Goal: Information Seeking & Learning: Check status

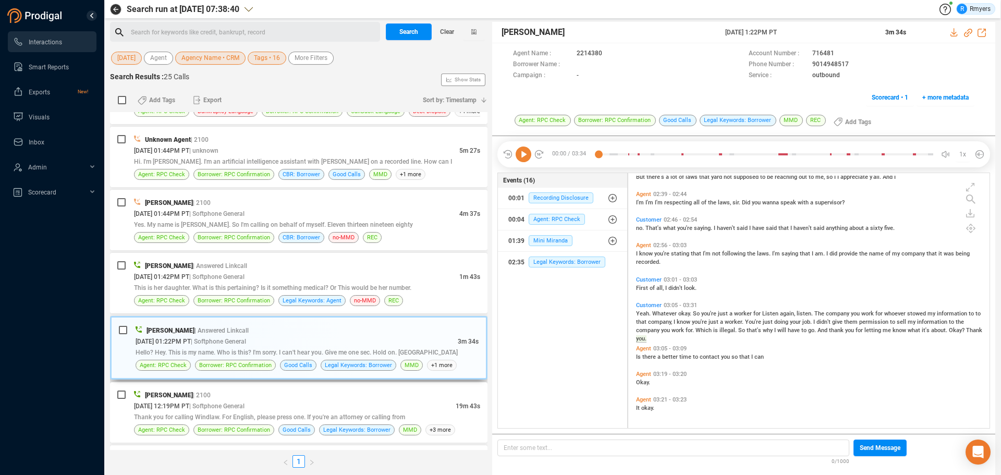
scroll to position [249, 0]
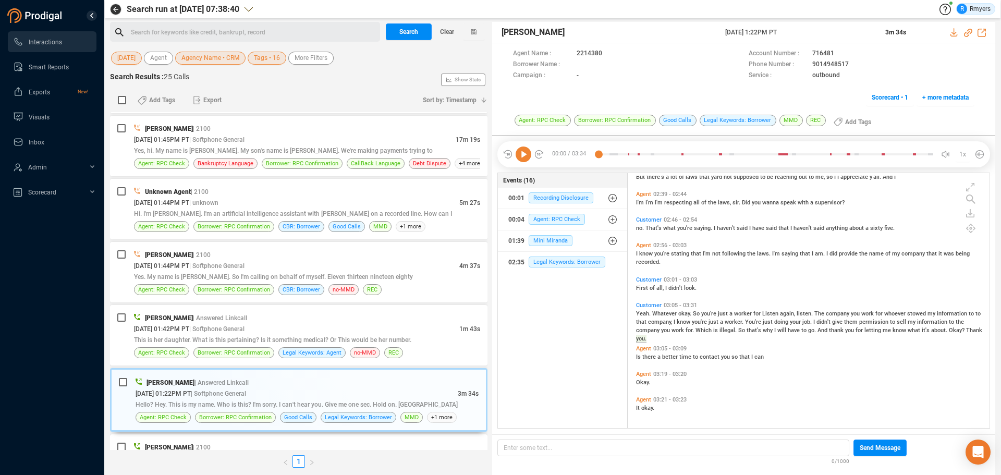
click at [520, 156] on icon at bounding box center [524, 154] width 16 height 16
click at [190, 345] on div "[PERSON_NAME] | Answered Linkcall [DATE] 01:42PM PT | Softphone General 1m 43s …" at bounding box center [307, 335] width 346 height 46
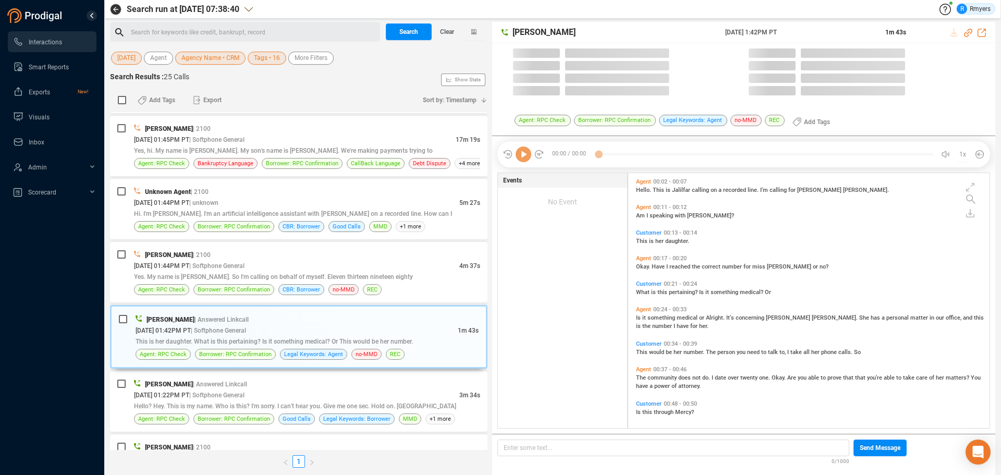
scroll to position [252, 356]
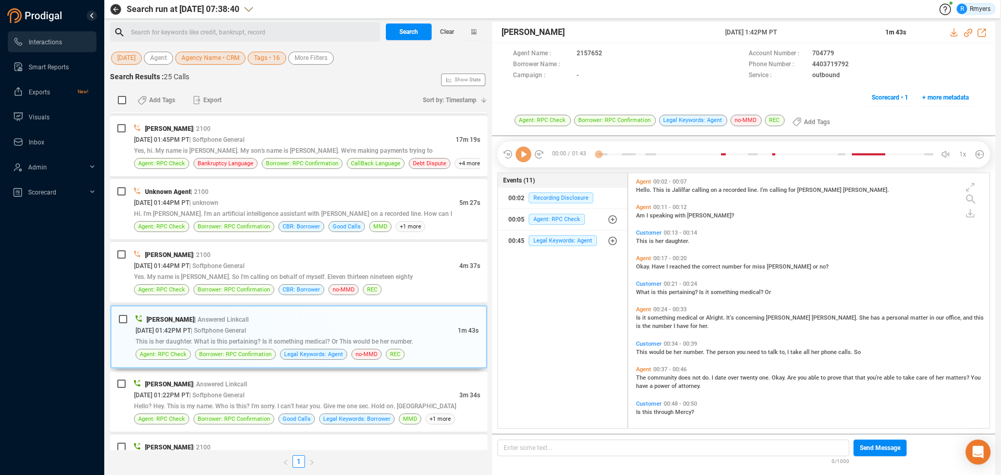
click at [526, 158] on icon at bounding box center [524, 154] width 16 height 16
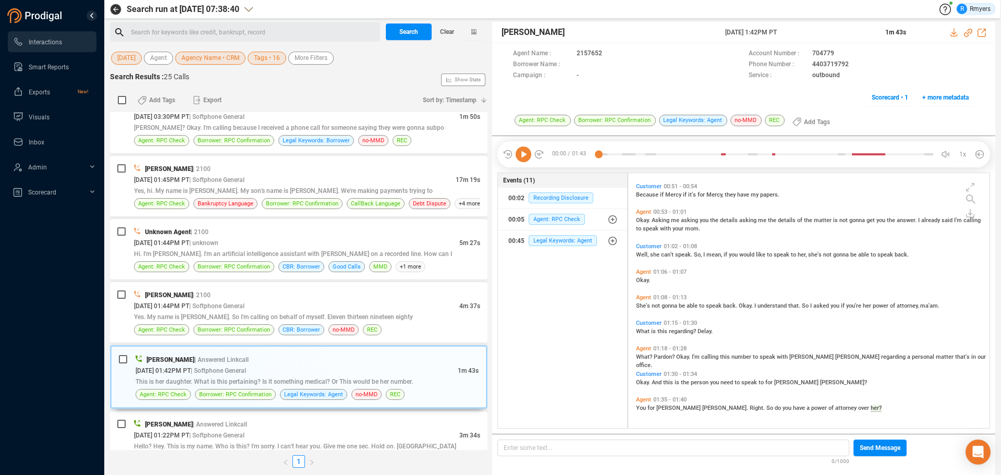
scroll to position [156, 0]
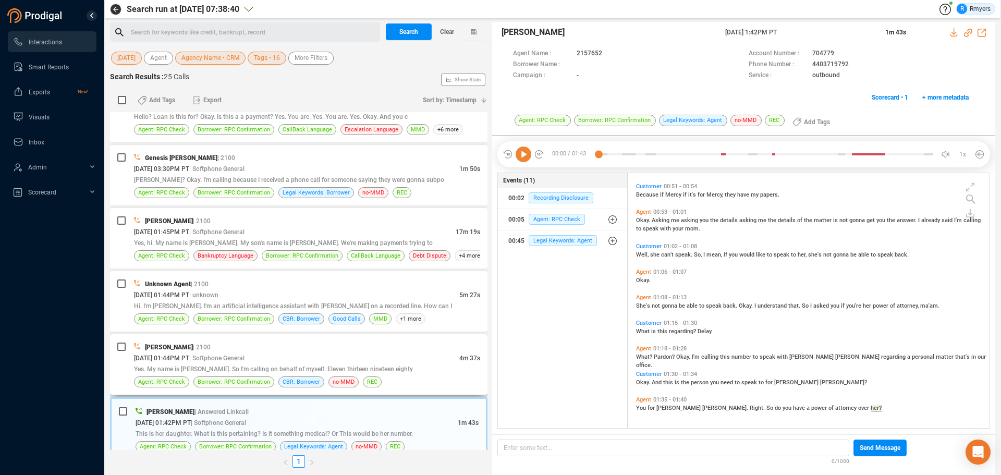
click at [236, 360] on span "Yes. My name is [PERSON_NAME]. So I'm calling on behalf of myself. Eleven thirt…" at bounding box center [273, 368] width 279 height 7
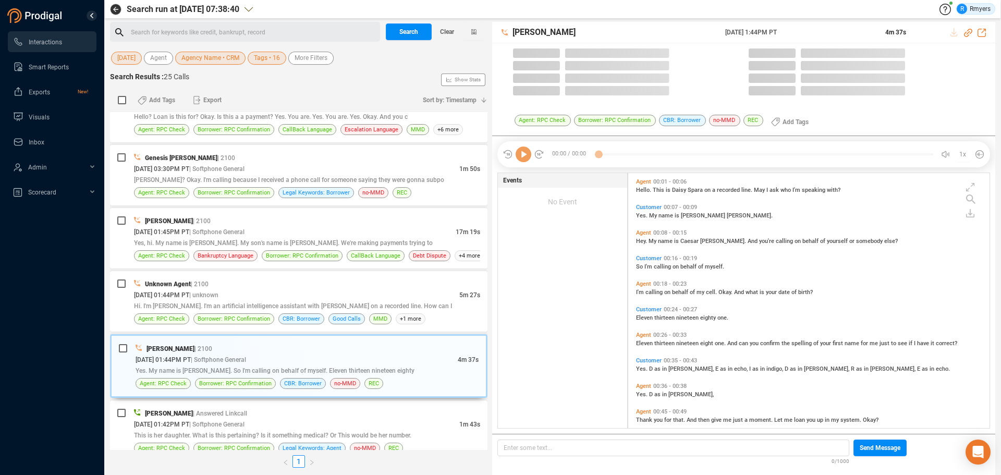
scroll to position [252, 356]
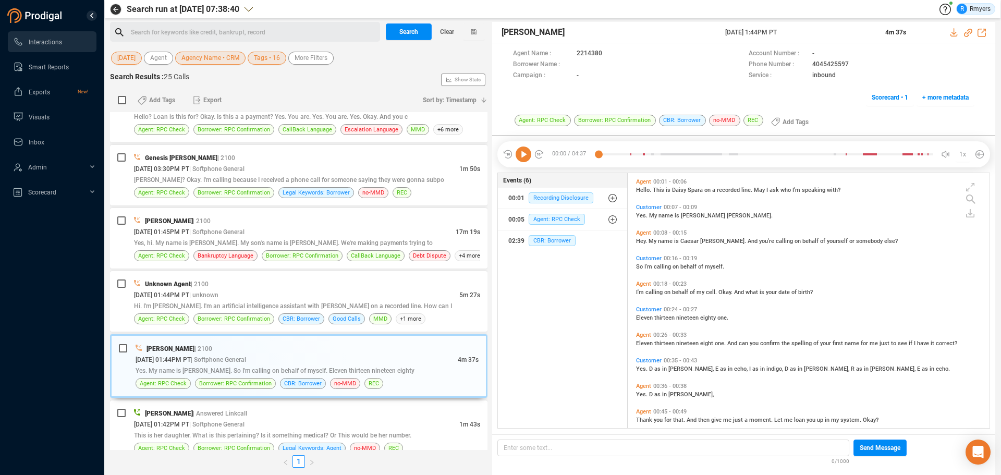
click at [523, 157] on icon at bounding box center [524, 154] width 16 height 16
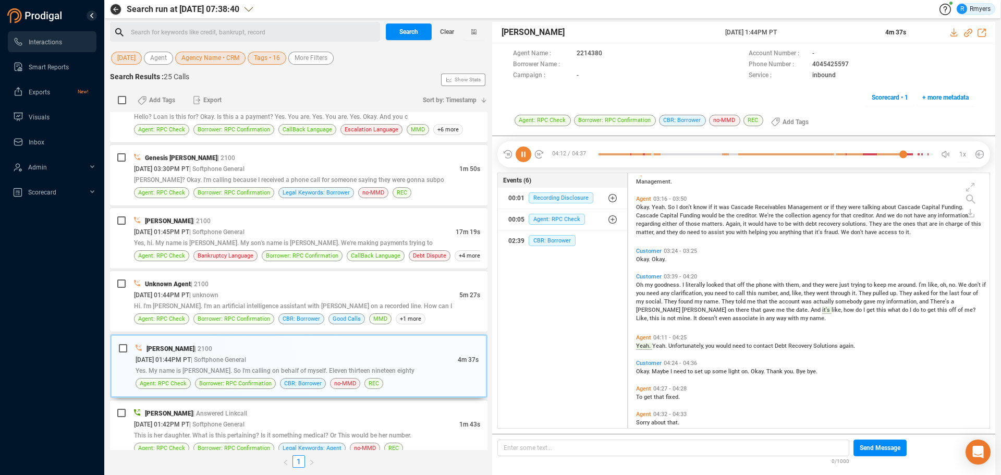
scroll to position [460, 0]
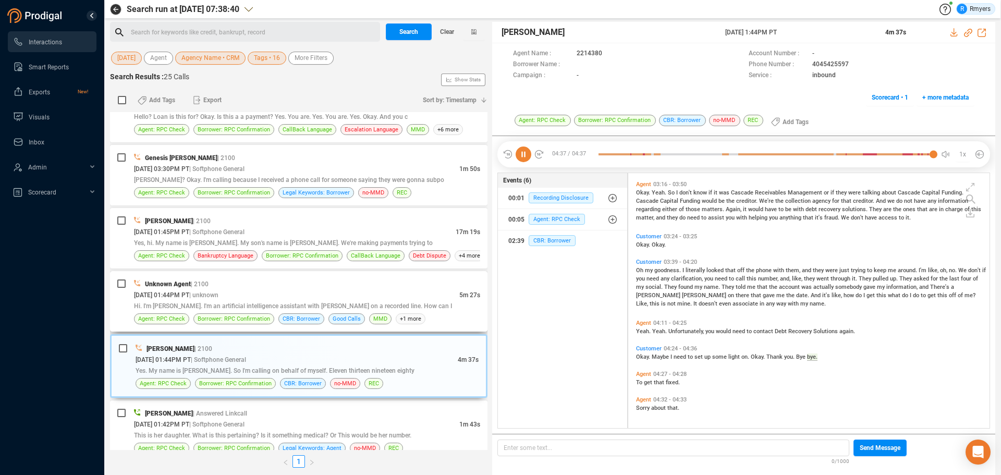
click at [274, 305] on span "Hi. I'm [PERSON_NAME]. I'm an artificial intelligence assistant with [PERSON_NA…" at bounding box center [293, 305] width 318 height 7
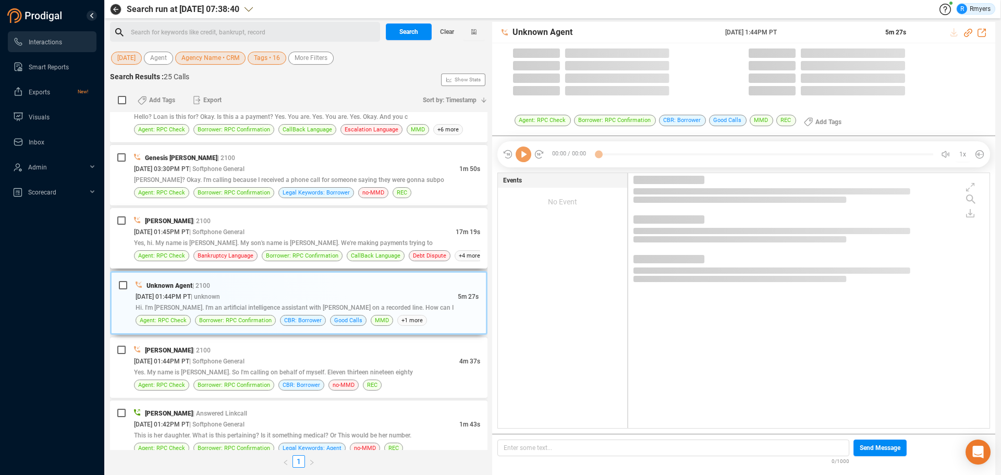
click at [285, 241] on span "Yes, hi. My name is [PERSON_NAME]. My son's name is [PERSON_NAME]. We're making…" at bounding box center [283, 242] width 299 height 7
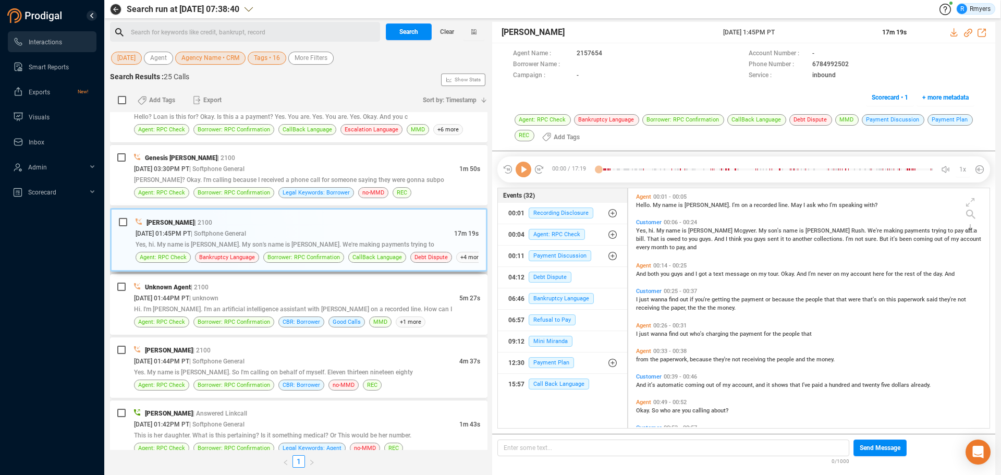
scroll to position [237, 356]
click at [519, 173] on icon at bounding box center [524, 170] width 16 height 16
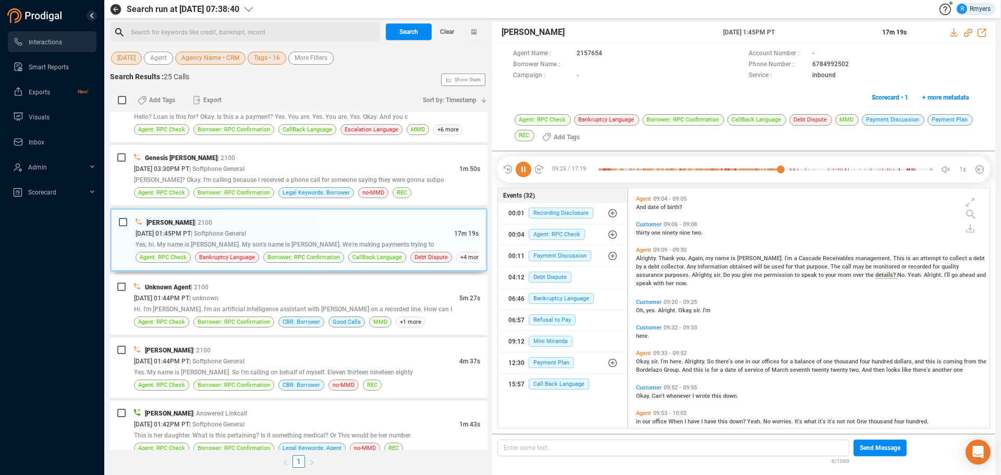
scroll to position [2340, 0]
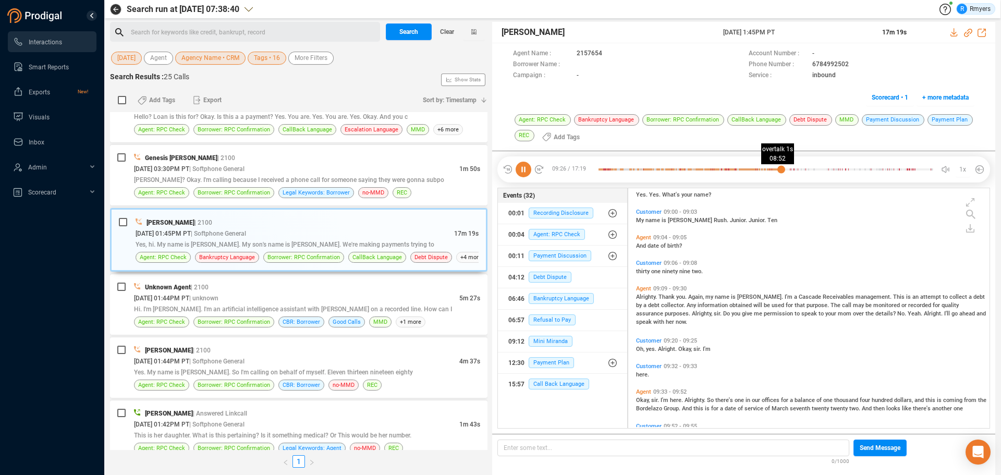
click at [770, 169] on div at bounding box center [690, 170] width 182 height 16
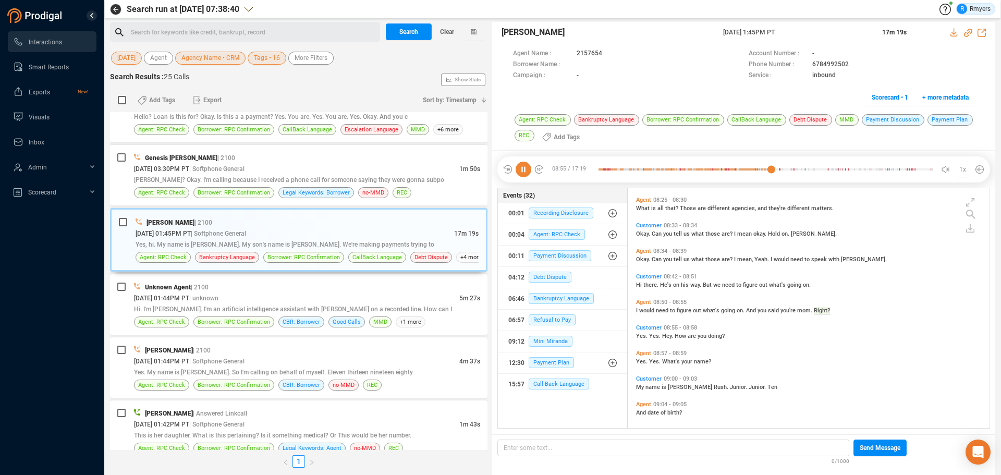
scroll to position [2199, 0]
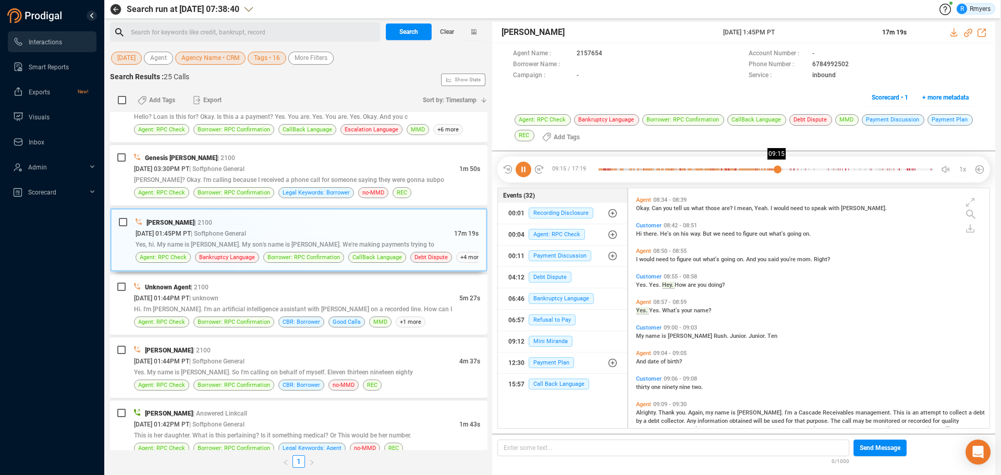
click at [777, 170] on div at bounding box center [766, 170] width 335 height 16
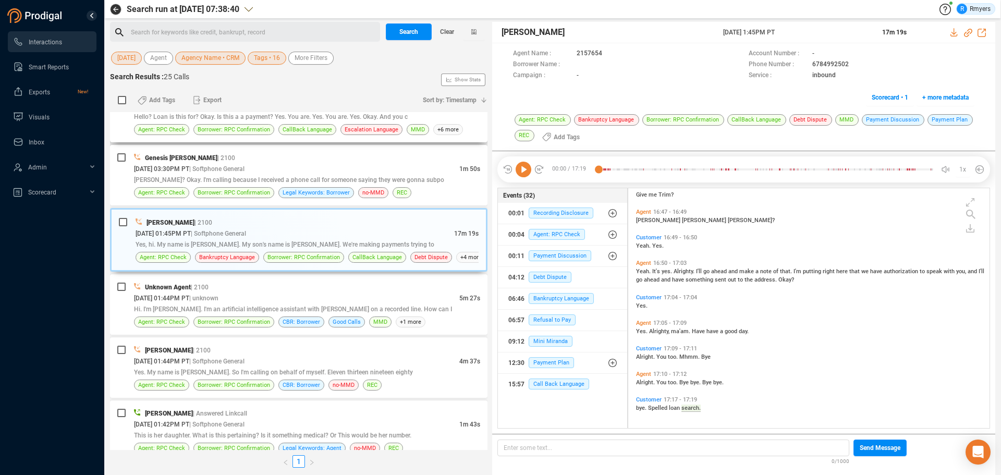
scroll to position [0, 0]
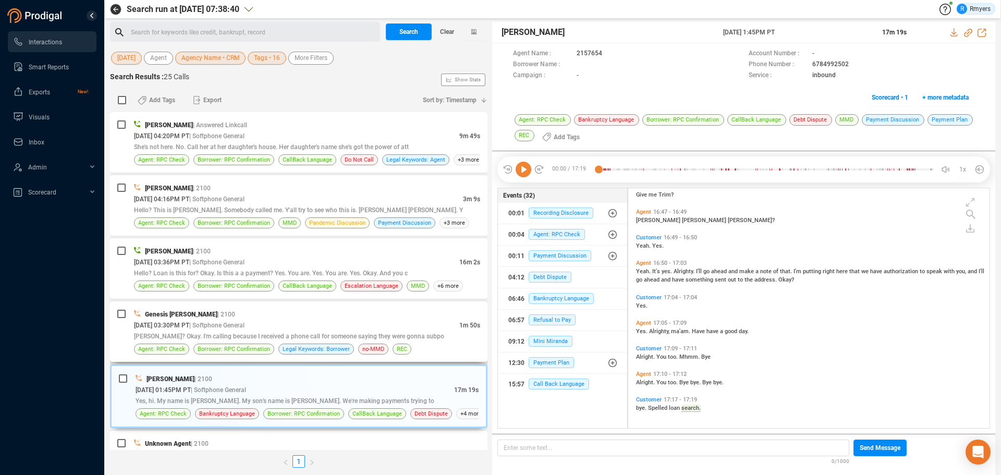
click at [274, 335] on span "[PERSON_NAME]? Okay. I'm calling because I received a phone call for someone sa…" at bounding box center [289, 336] width 310 height 7
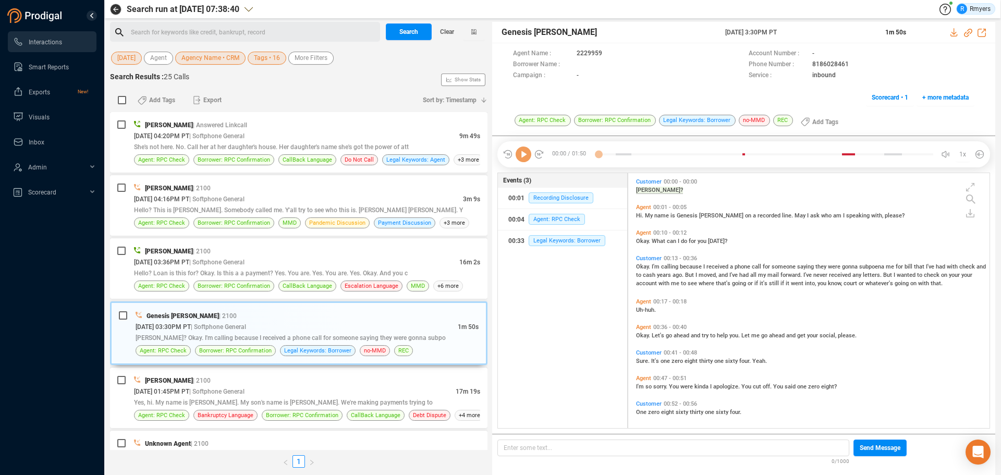
scroll to position [252, 356]
click at [523, 158] on icon at bounding box center [524, 154] width 16 height 16
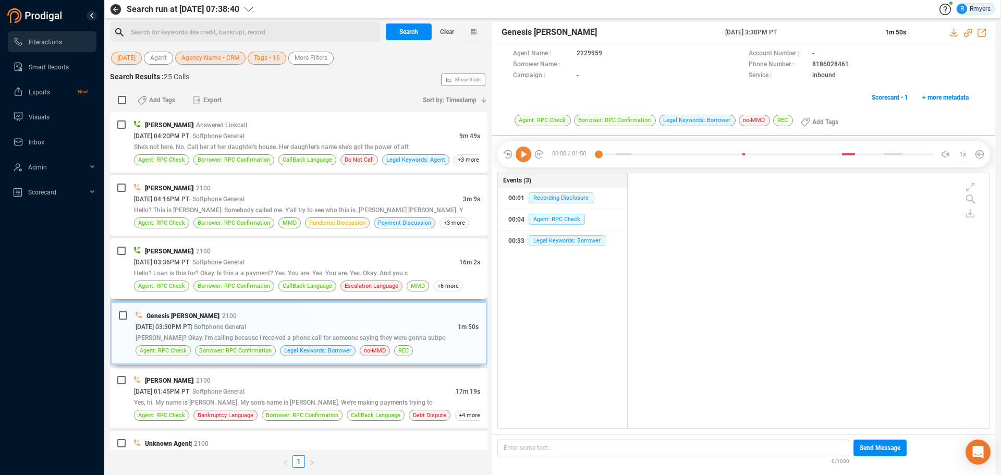
scroll to position [0, 0]
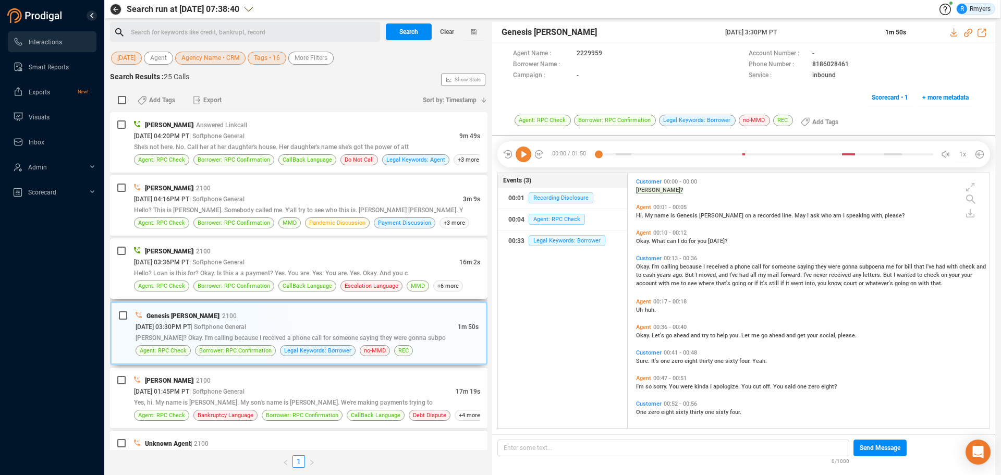
click at [338, 258] on div "[DATE] 03:36PM PT | Softphone General" at bounding box center [296, 262] width 325 height 11
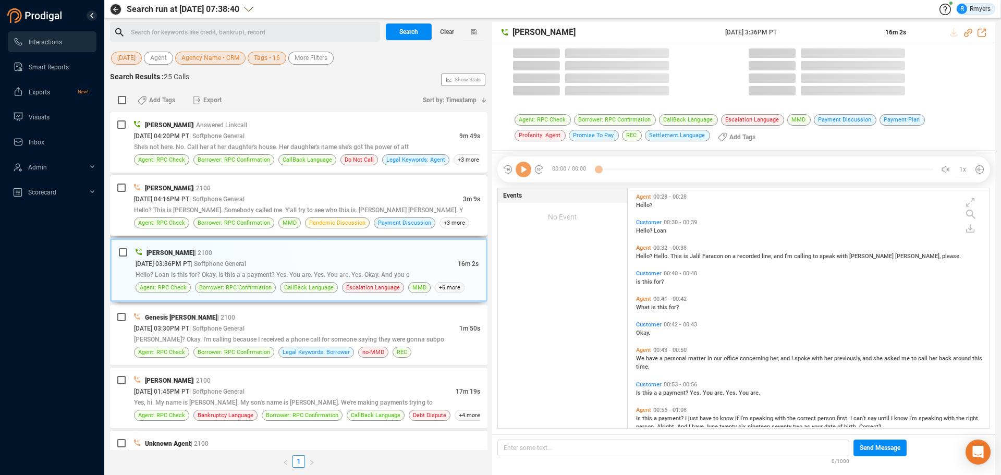
scroll to position [237, 356]
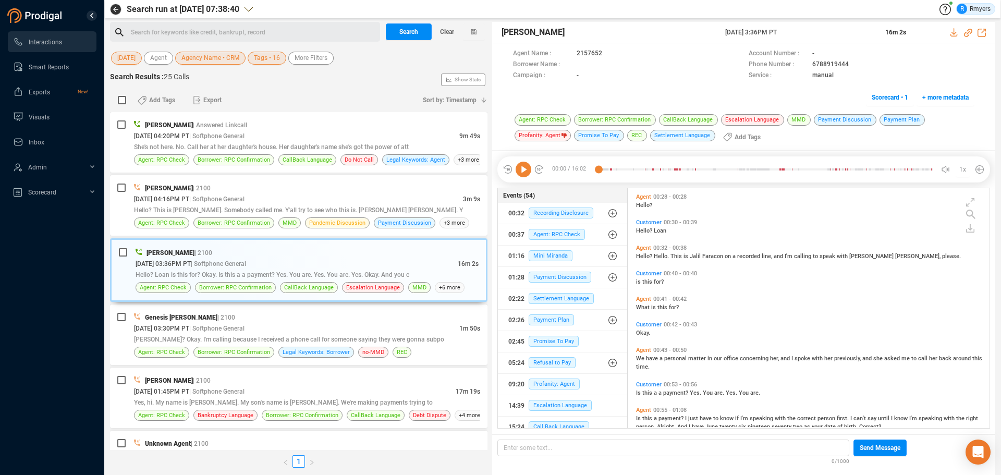
click at [522, 176] on icon at bounding box center [524, 170] width 16 height 16
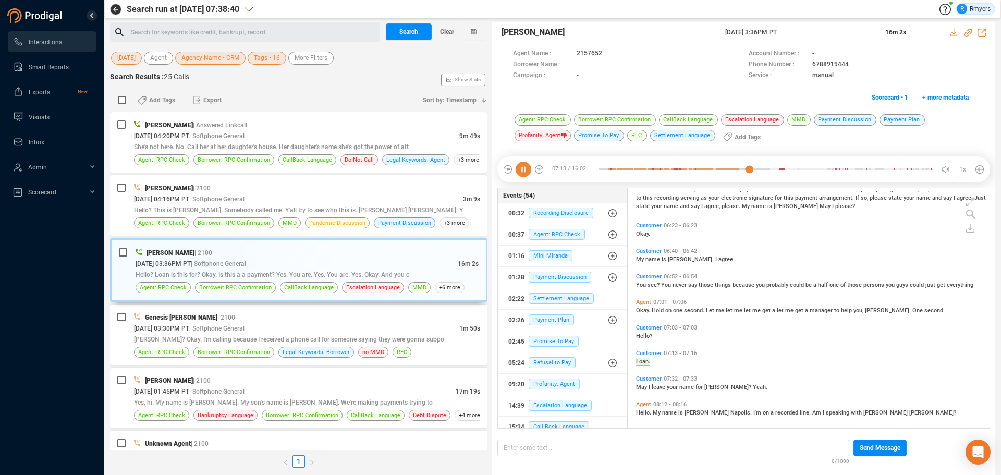
scroll to position [1802, 0]
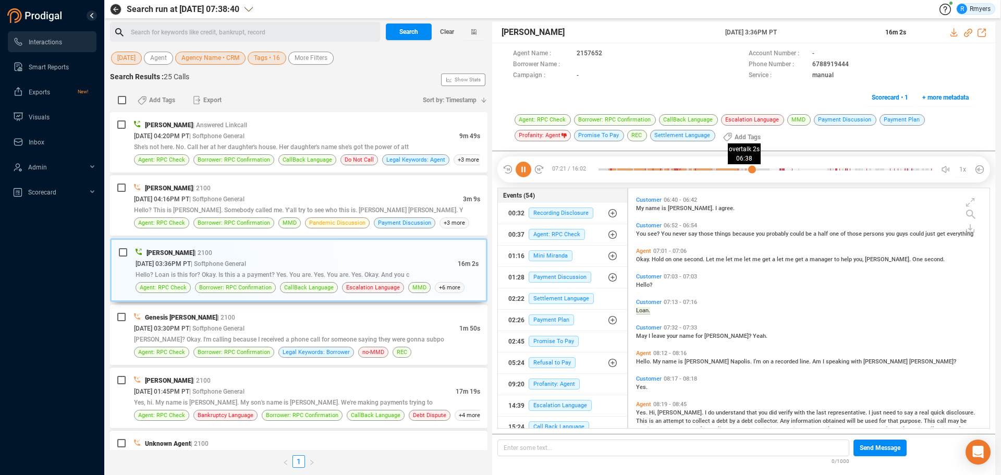
click at [729, 169] on div at bounding box center [675, 170] width 153 height 16
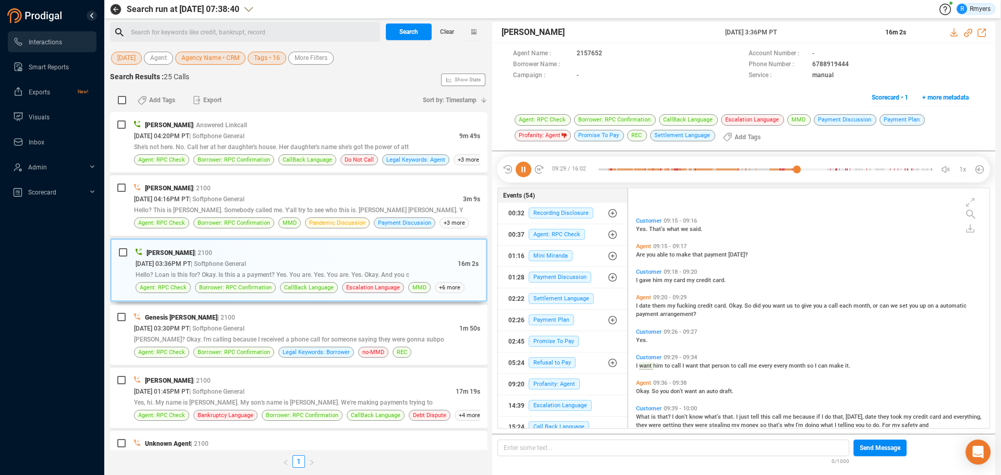
scroll to position [2179, 0]
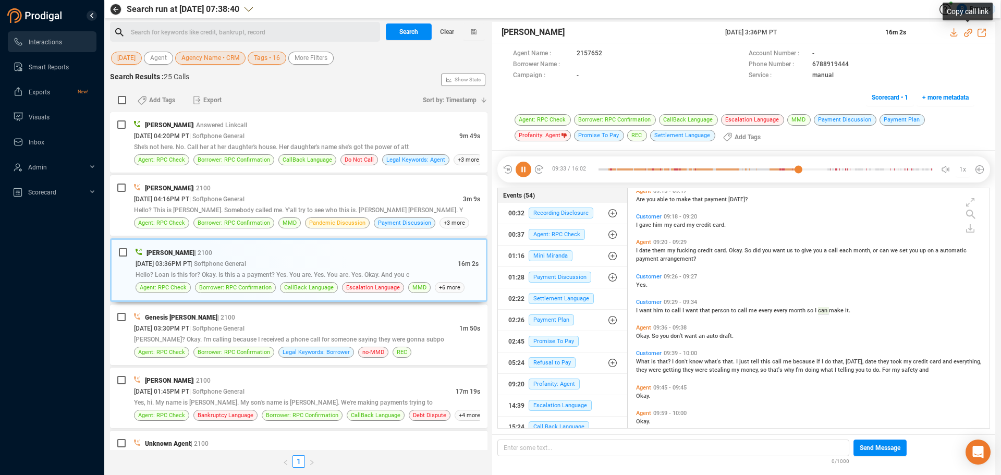
click at [800, 32] on icon at bounding box center [968, 33] width 8 height 8
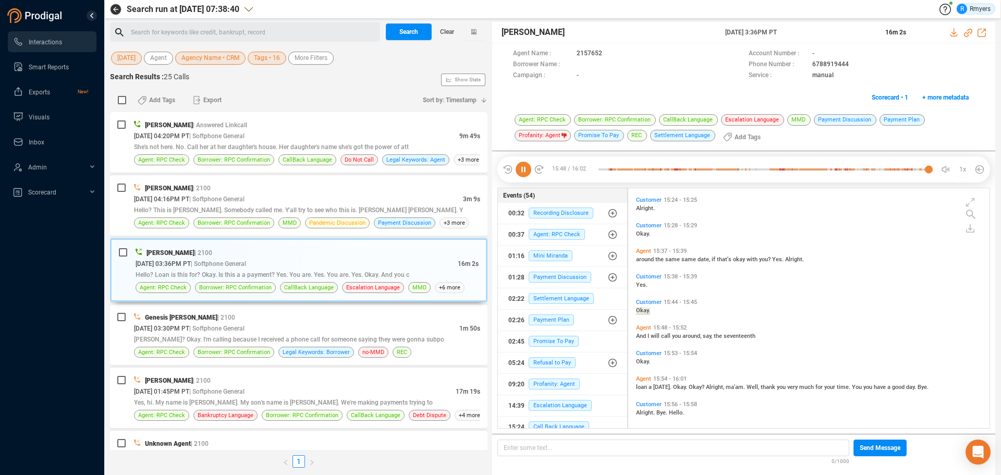
scroll to position [3577, 0]
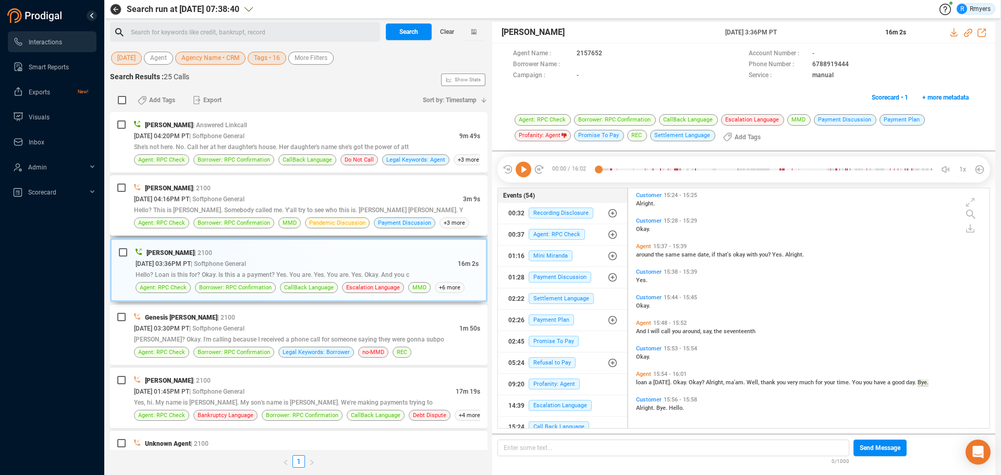
click at [261, 215] on div "Hello? This is [PERSON_NAME]. Somebody called me. Y'all try to see who this is.…" at bounding box center [307, 209] width 346 height 11
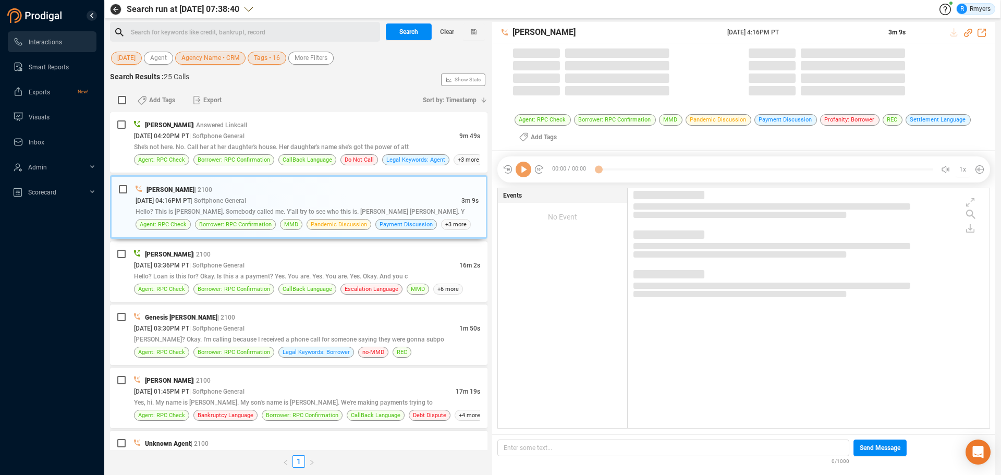
click at [522, 175] on icon at bounding box center [524, 170] width 16 height 16
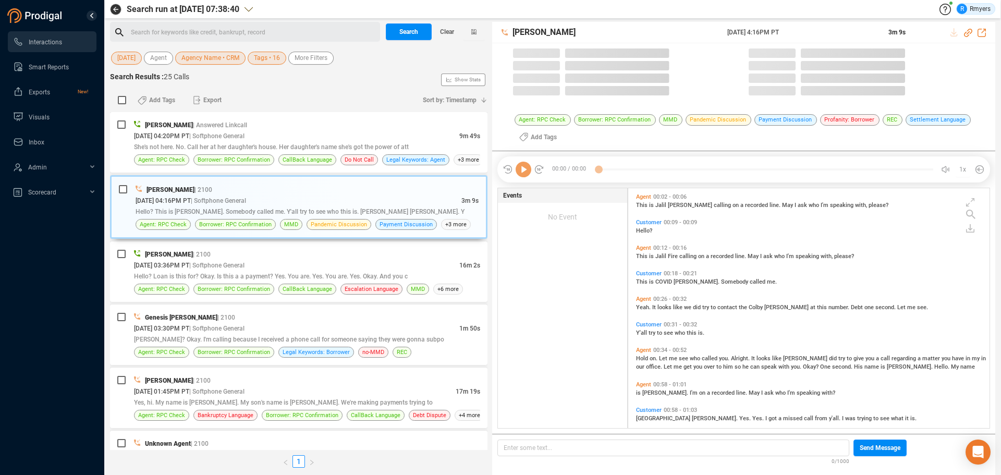
scroll to position [237, 356]
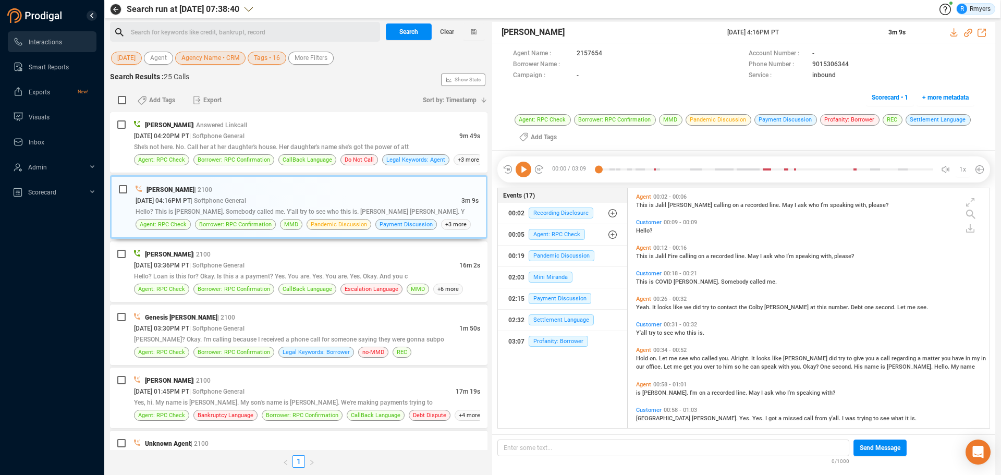
click at [522, 175] on icon at bounding box center [524, 170] width 16 height 16
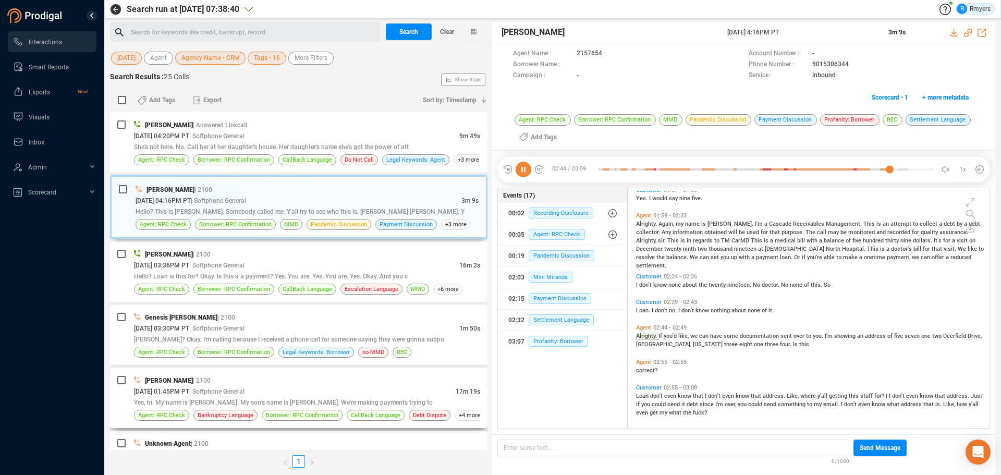
scroll to position [413, 0]
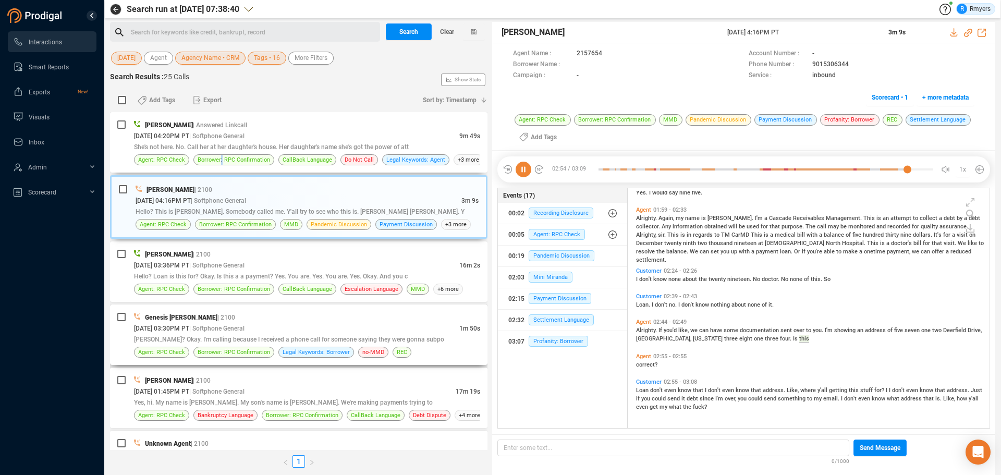
drag, startPoint x: 221, startPoint y: 159, endPoint x: 381, endPoint y: 308, distance: 218.7
click at [227, 159] on span "Borrower: RPC Confirmation" at bounding box center [234, 160] width 72 height 10
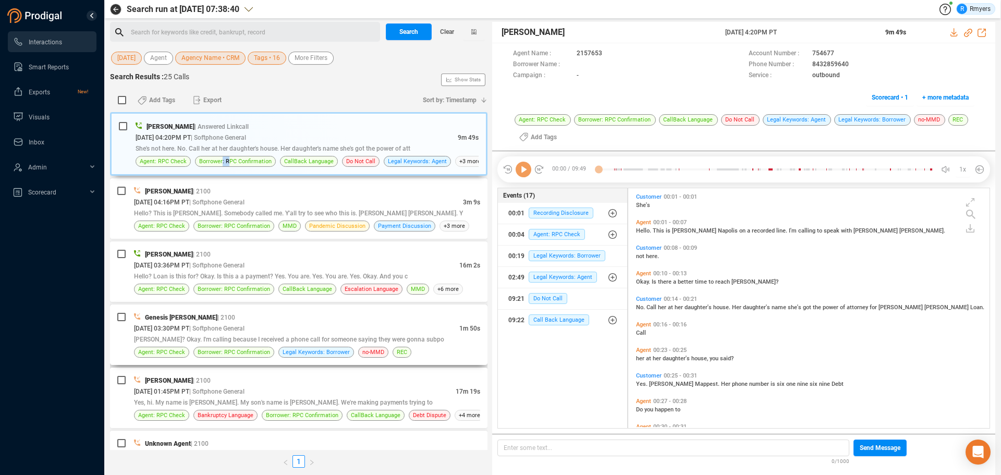
scroll to position [237, 356]
click at [521, 172] on icon at bounding box center [524, 170] width 16 height 16
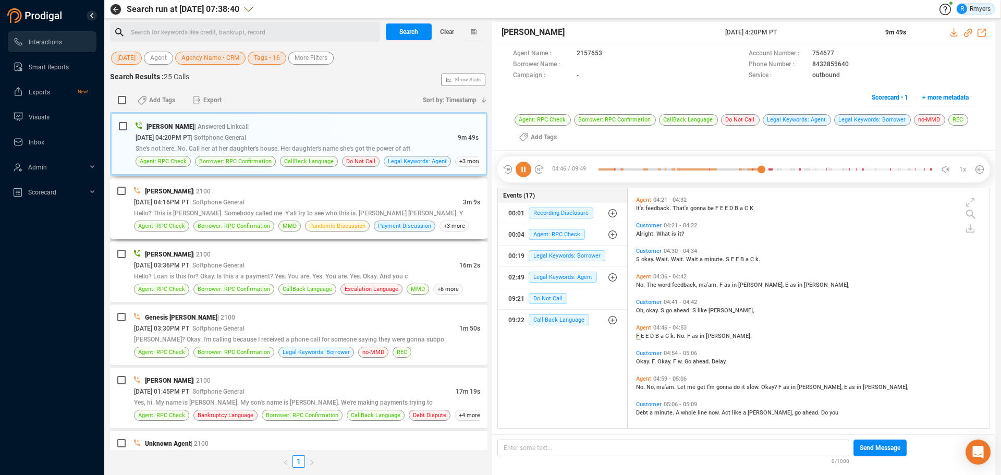
scroll to position [1096, 0]
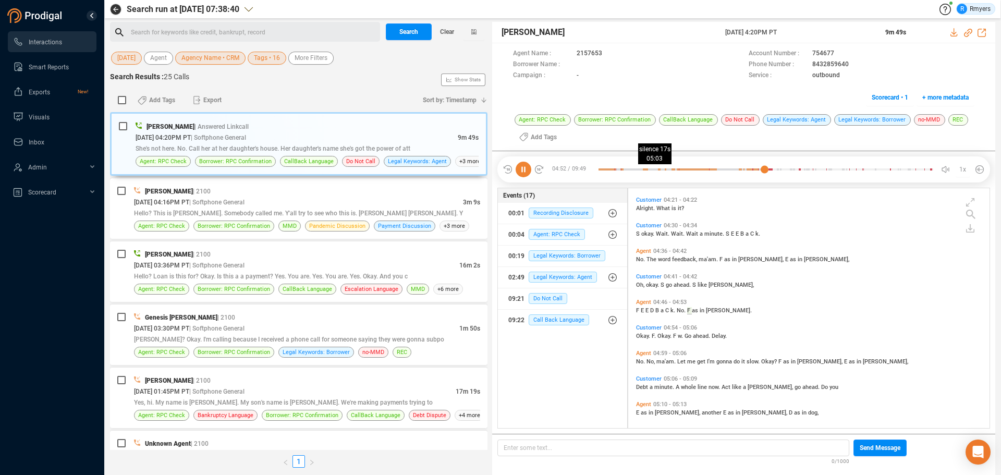
click at [790, 172] on div at bounding box center [766, 170] width 335 height 16
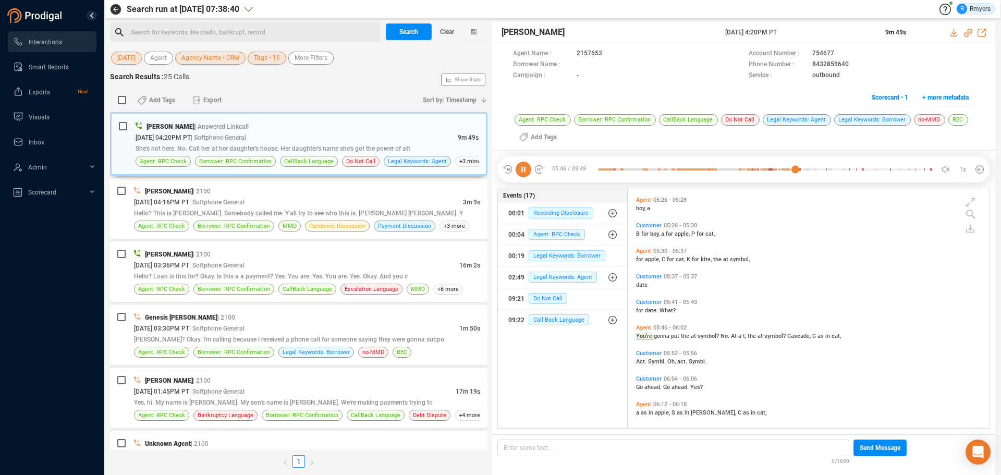
scroll to position [1480, 0]
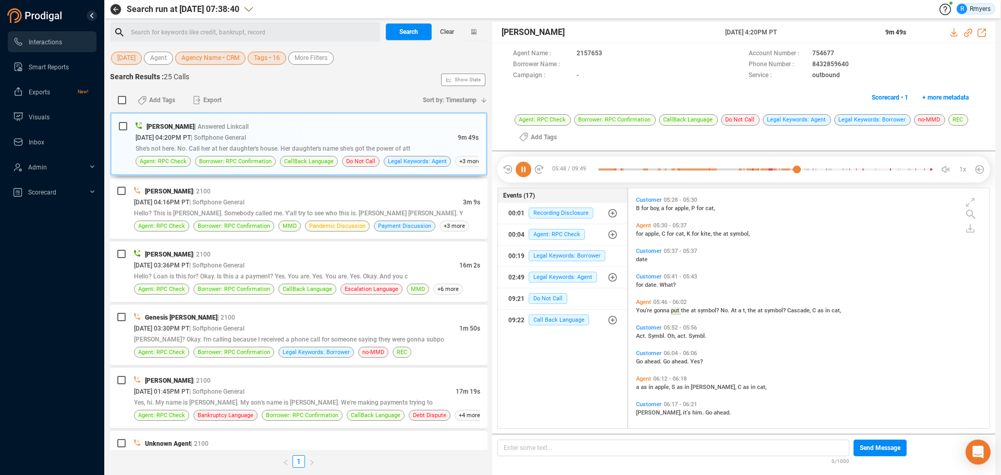
click at [522, 170] on icon at bounding box center [524, 170] width 16 height 16
